Goal: Task Accomplishment & Management: Use online tool/utility

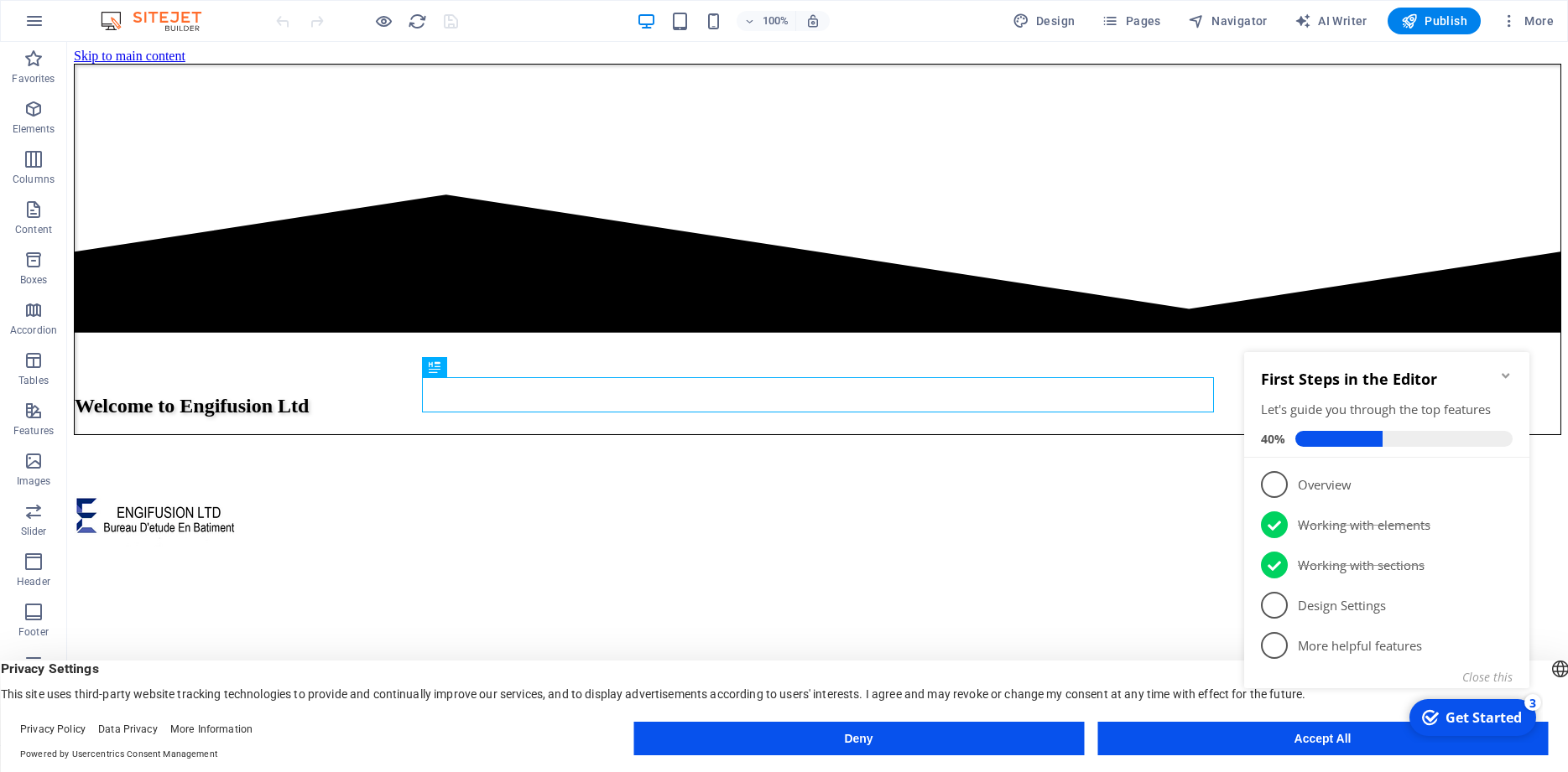
scroll to position [499, 0]
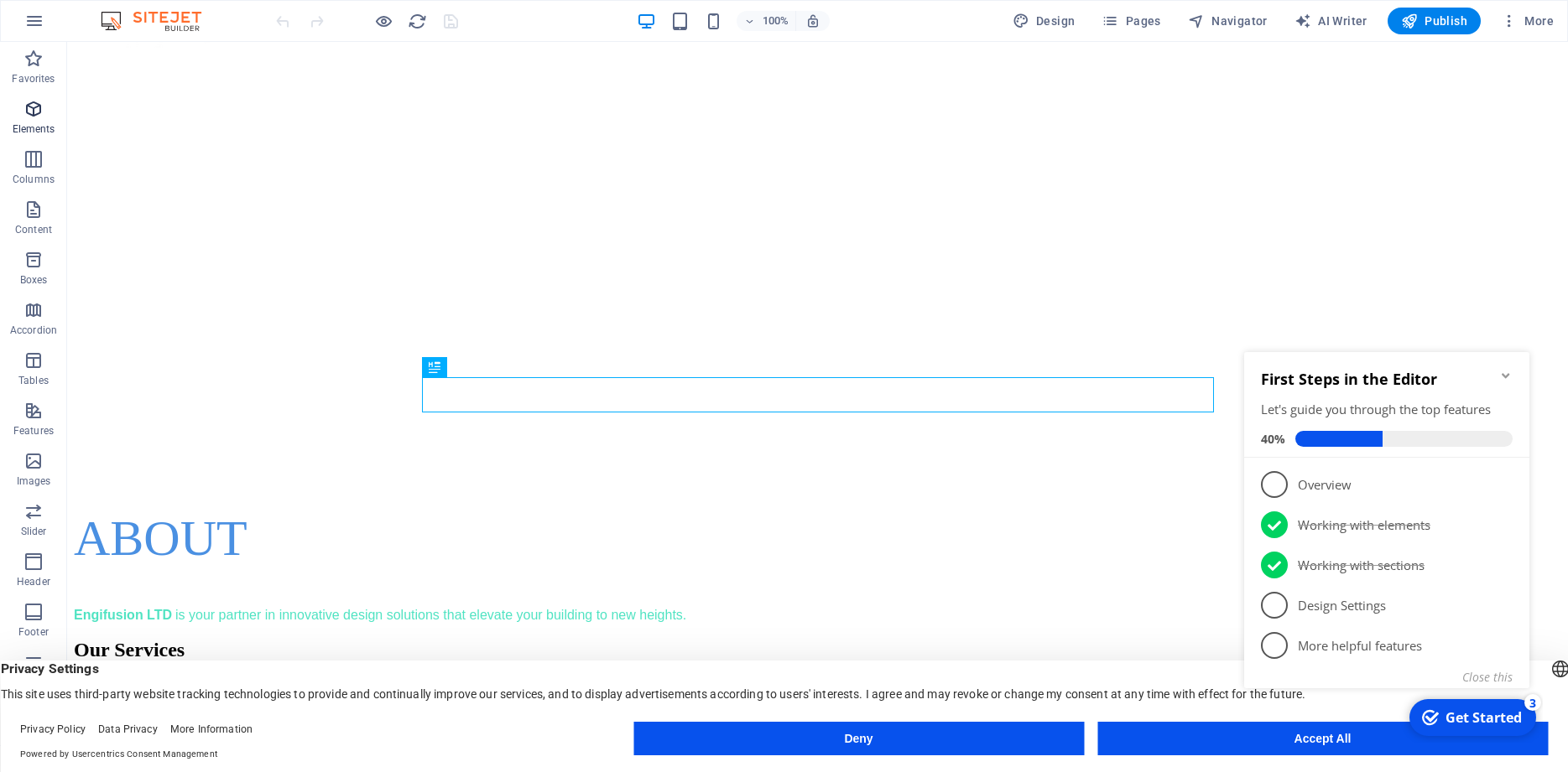
click at [37, 115] on icon "button" at bounding box center [33, 108] width 20 height 20
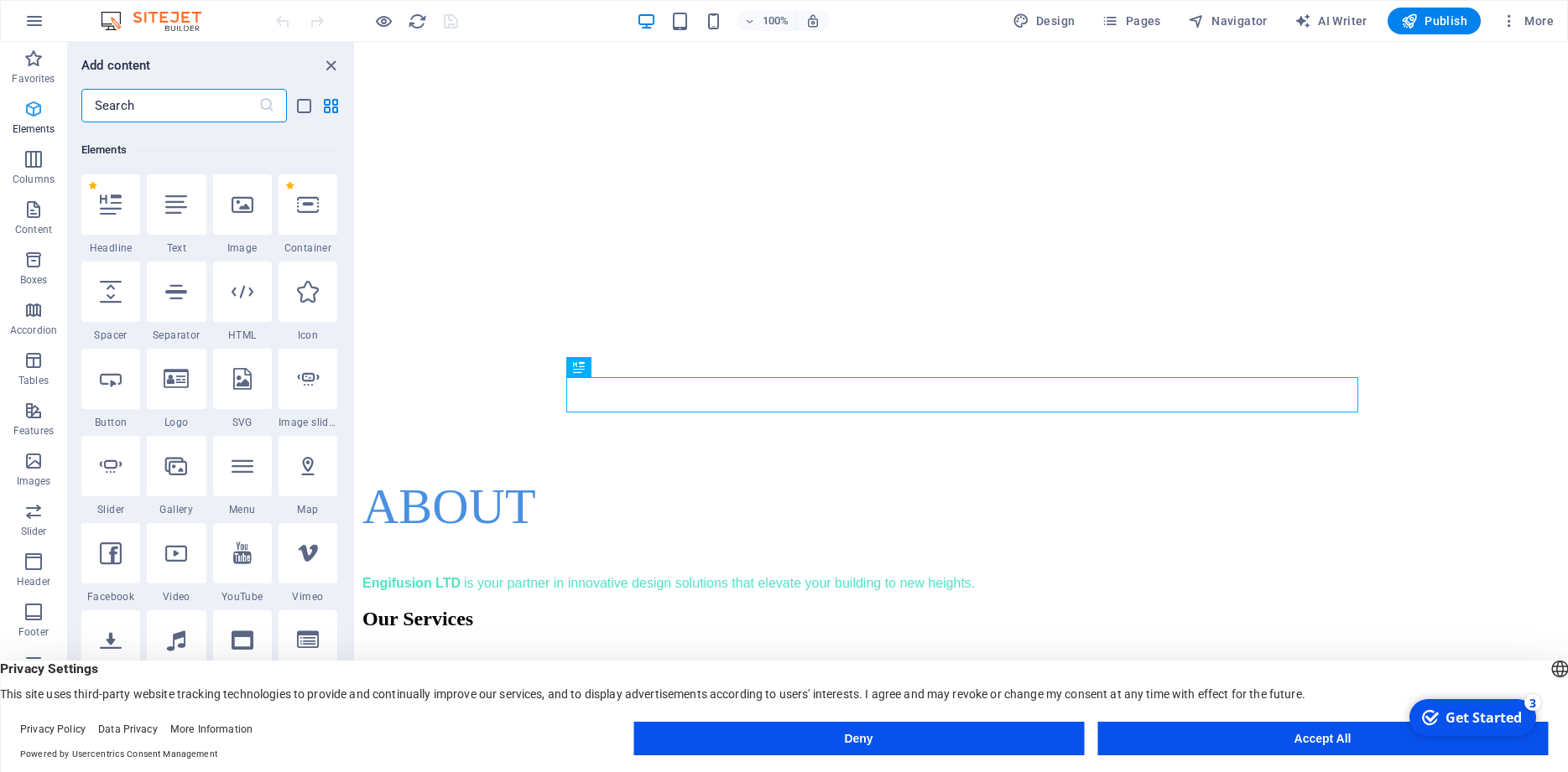
scroll to position [178, 0]
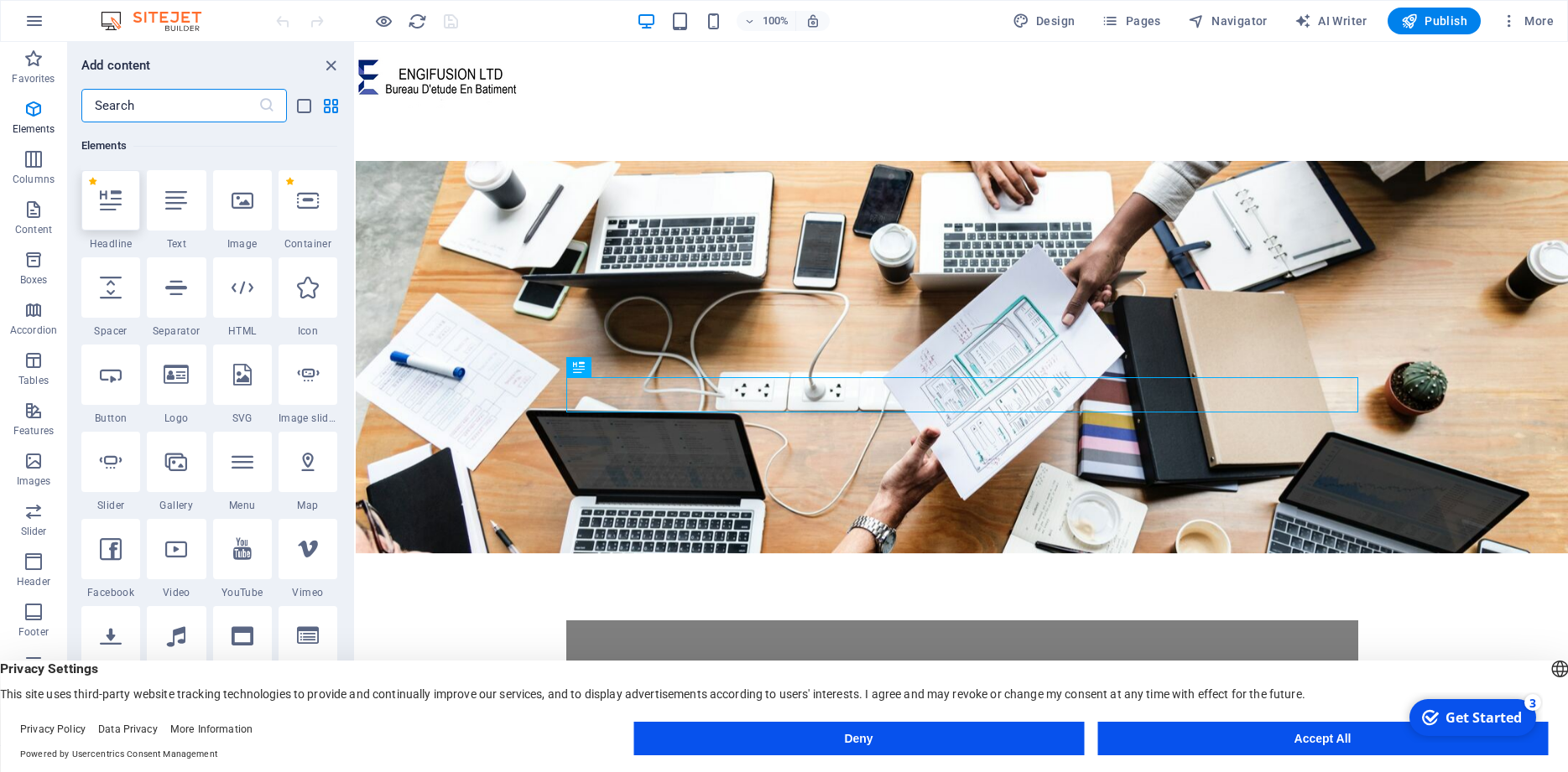
click at [114, 204] on icon at bounding box center [110, 200] width 22 height 22
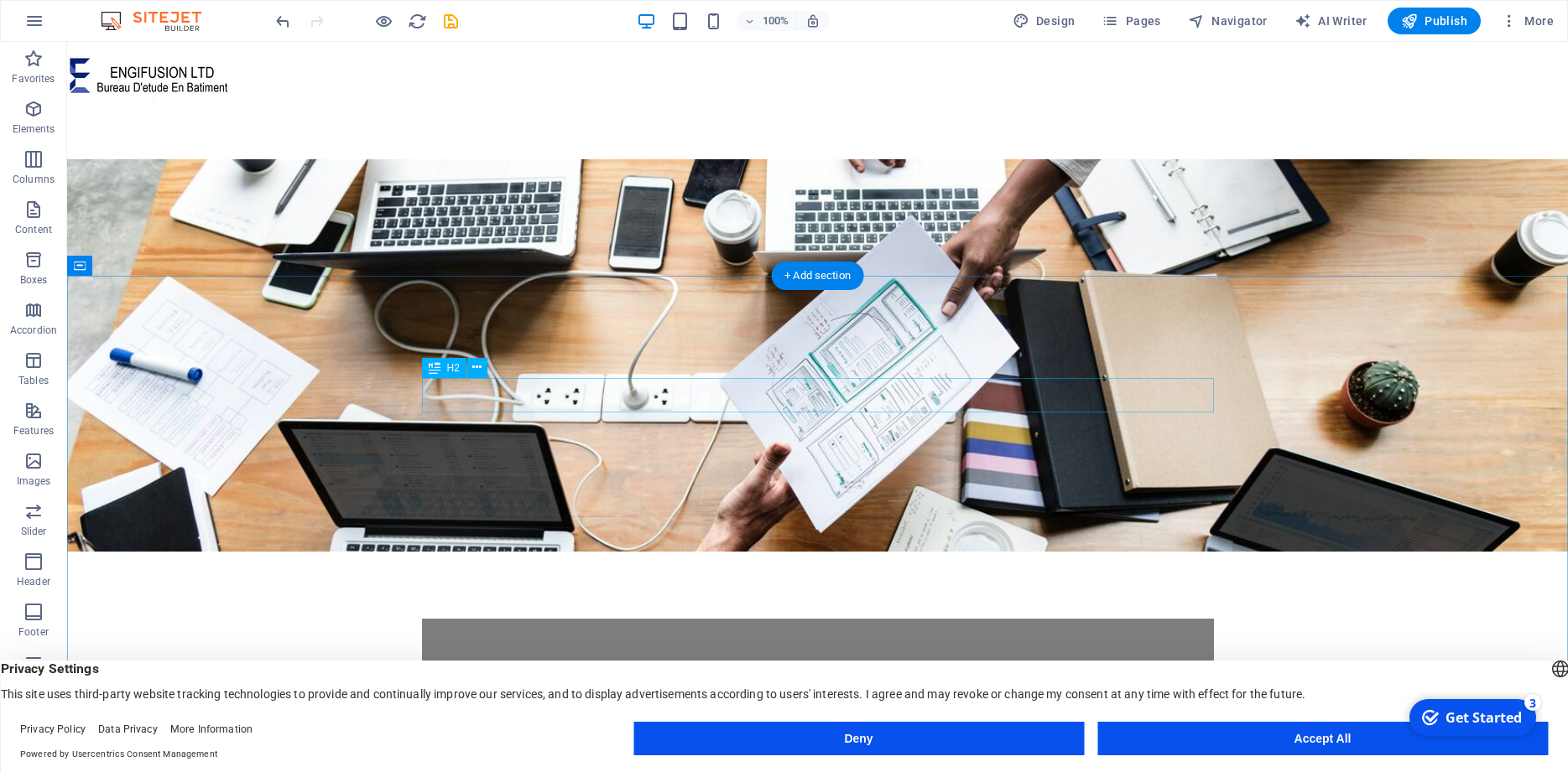
scroll to position [533, 0]
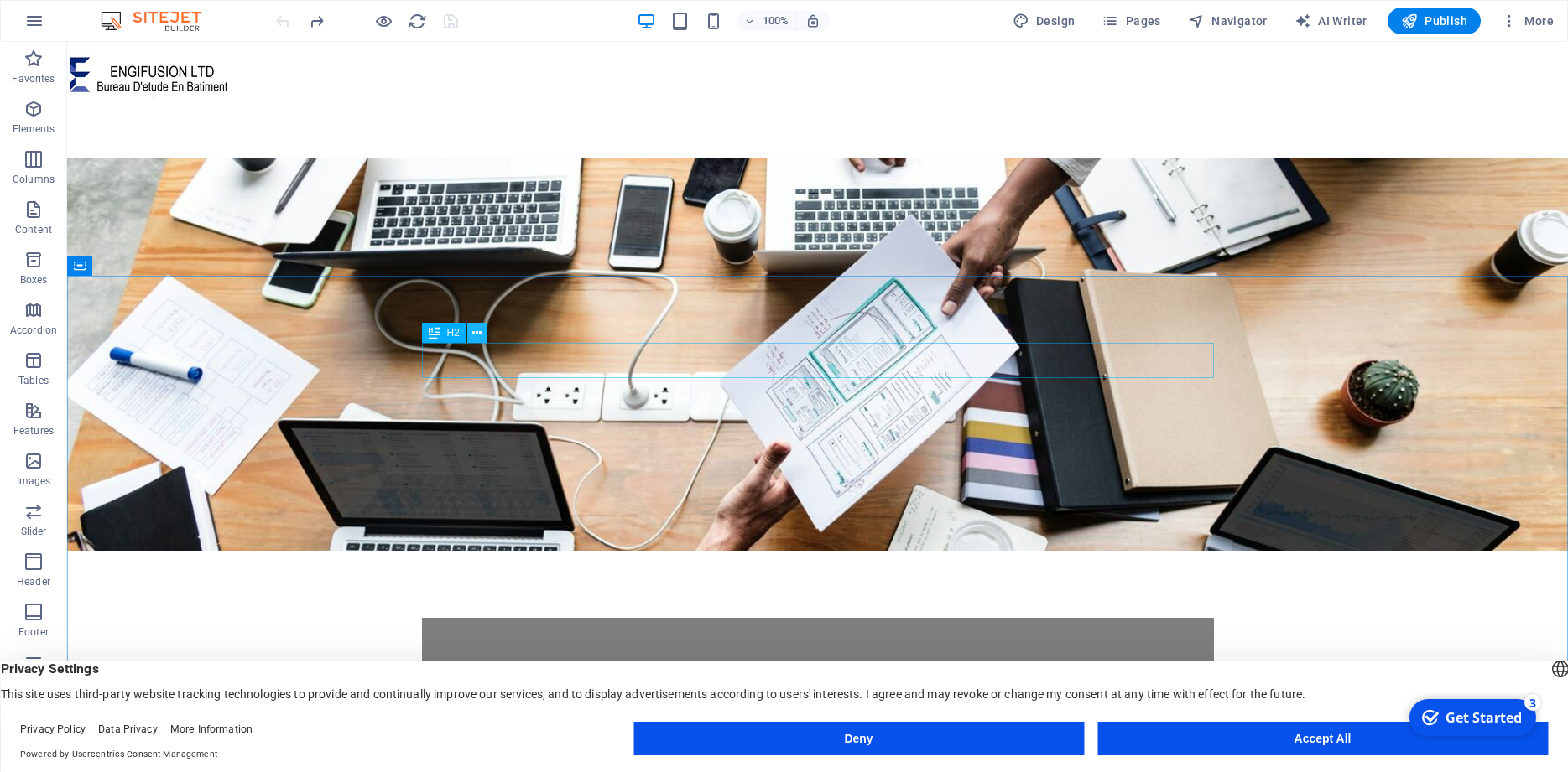
click at [476, 336] on icon at bounding box center [477, 334] width 9 height 18
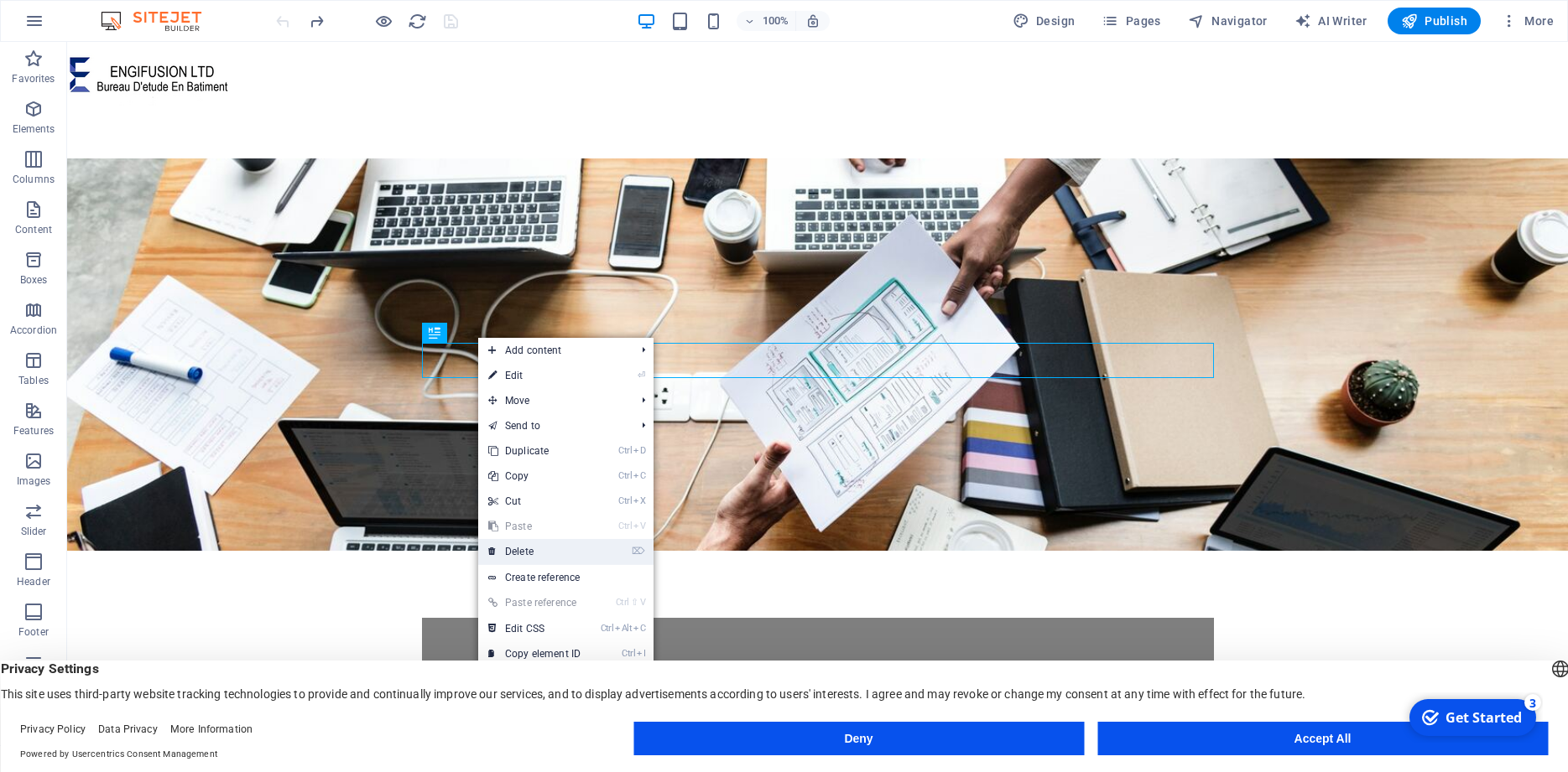
click at [535, 547] on link "⌦ Delete" at bounding box center [534, 551] width 112 height 25
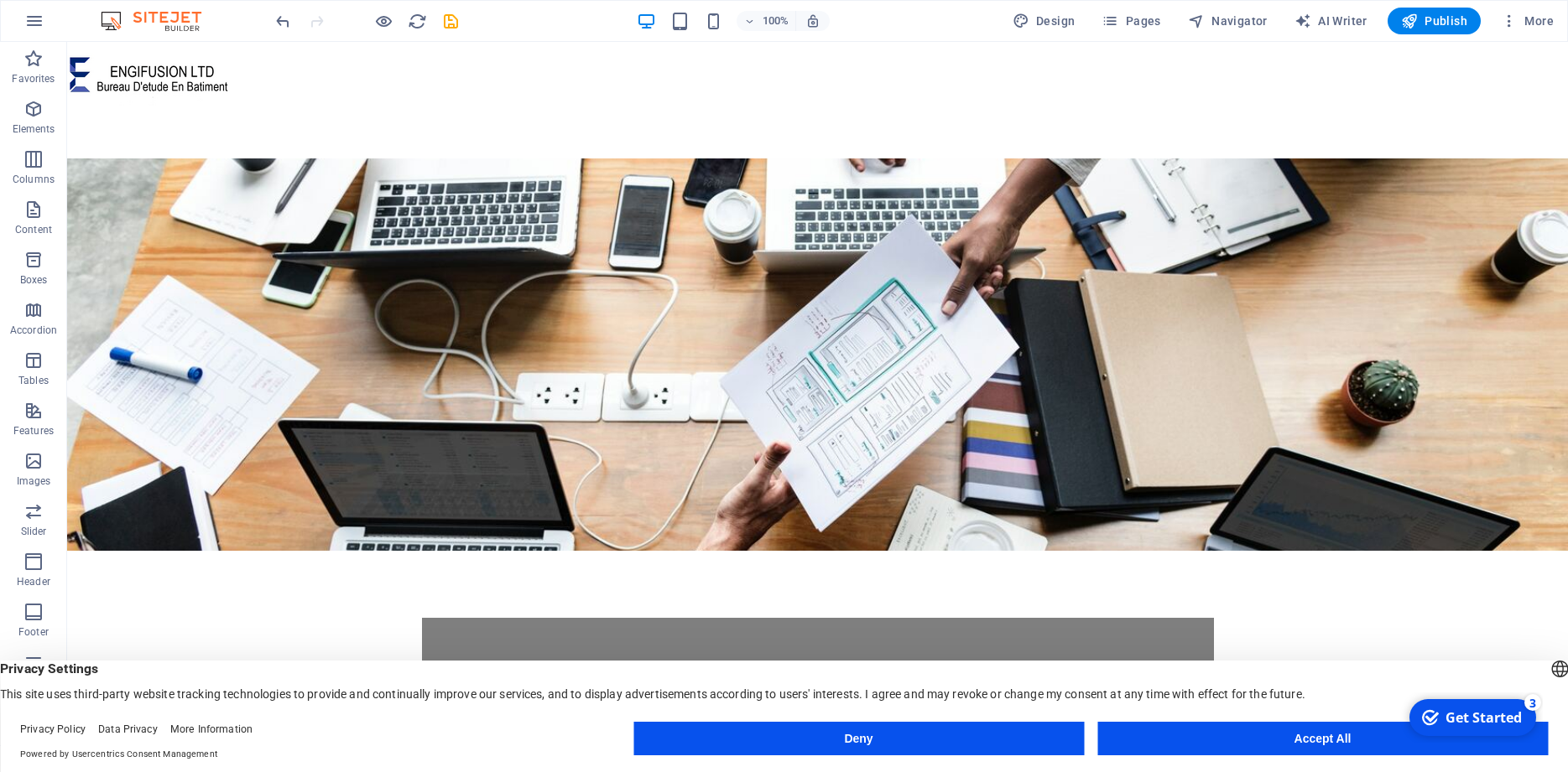
click at [1242, 743] on button "Accept All" at bounding box center [1322, 738] width 450 height 33
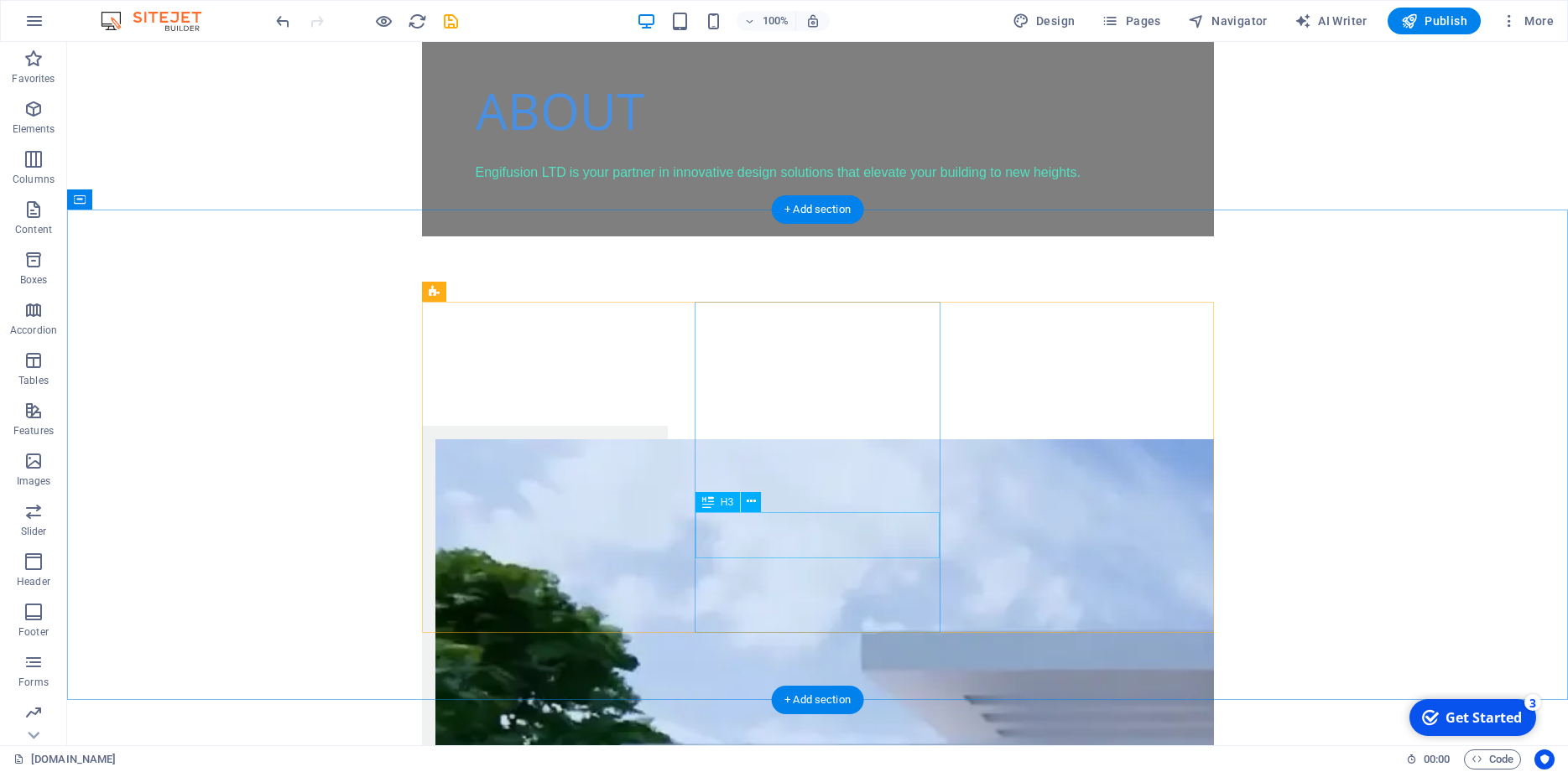
scroll to position [1457, 0]
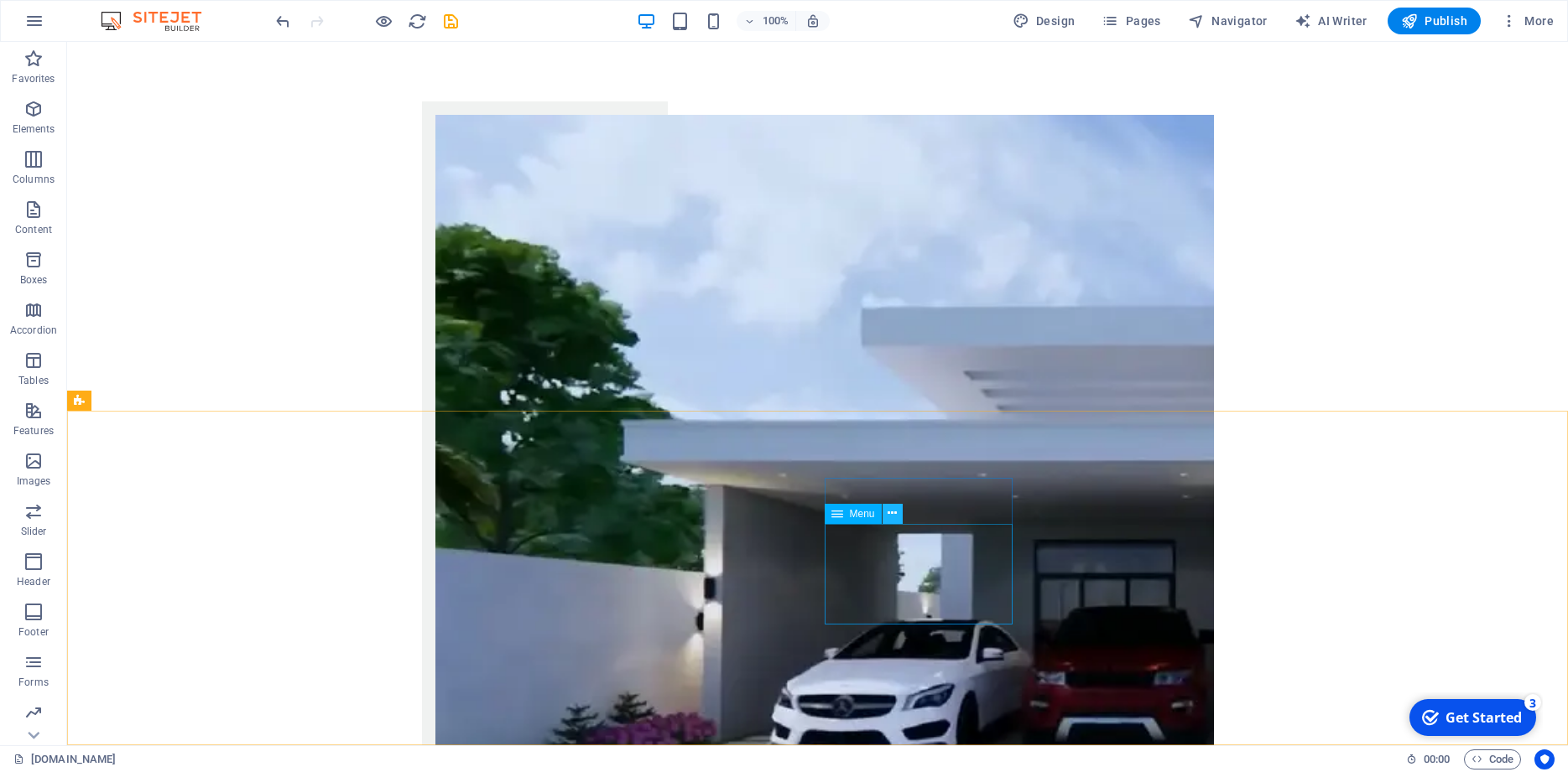
click at [901, 513] on button at bounding box center [893, 514] width 20 height 20
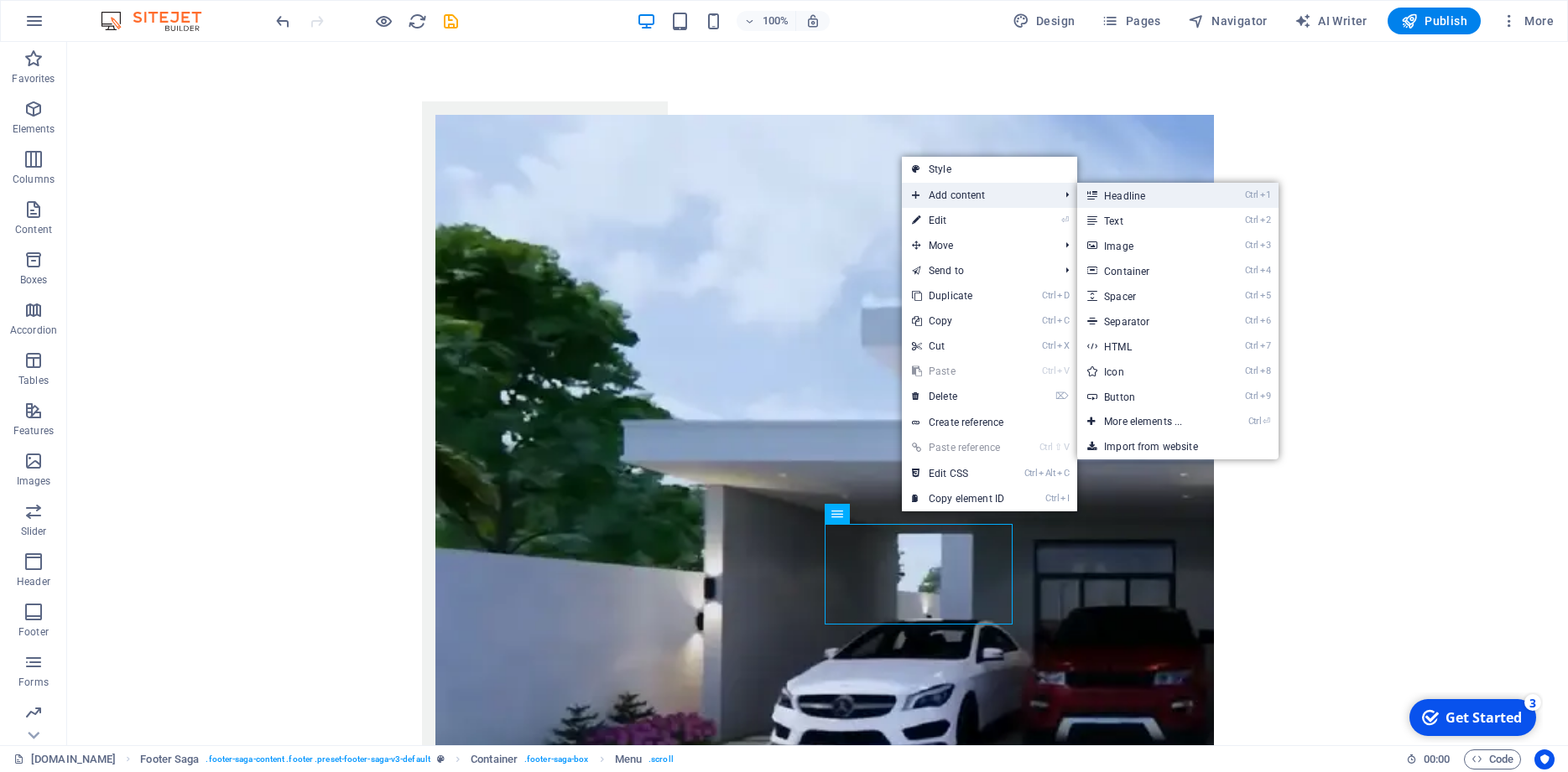
click at [1103, 198] on link "Ctrl 1 Headline" at bounding box center [1146, 195] width 138 height 25
